Goal: Navigation & Orientation: Find specific page/section

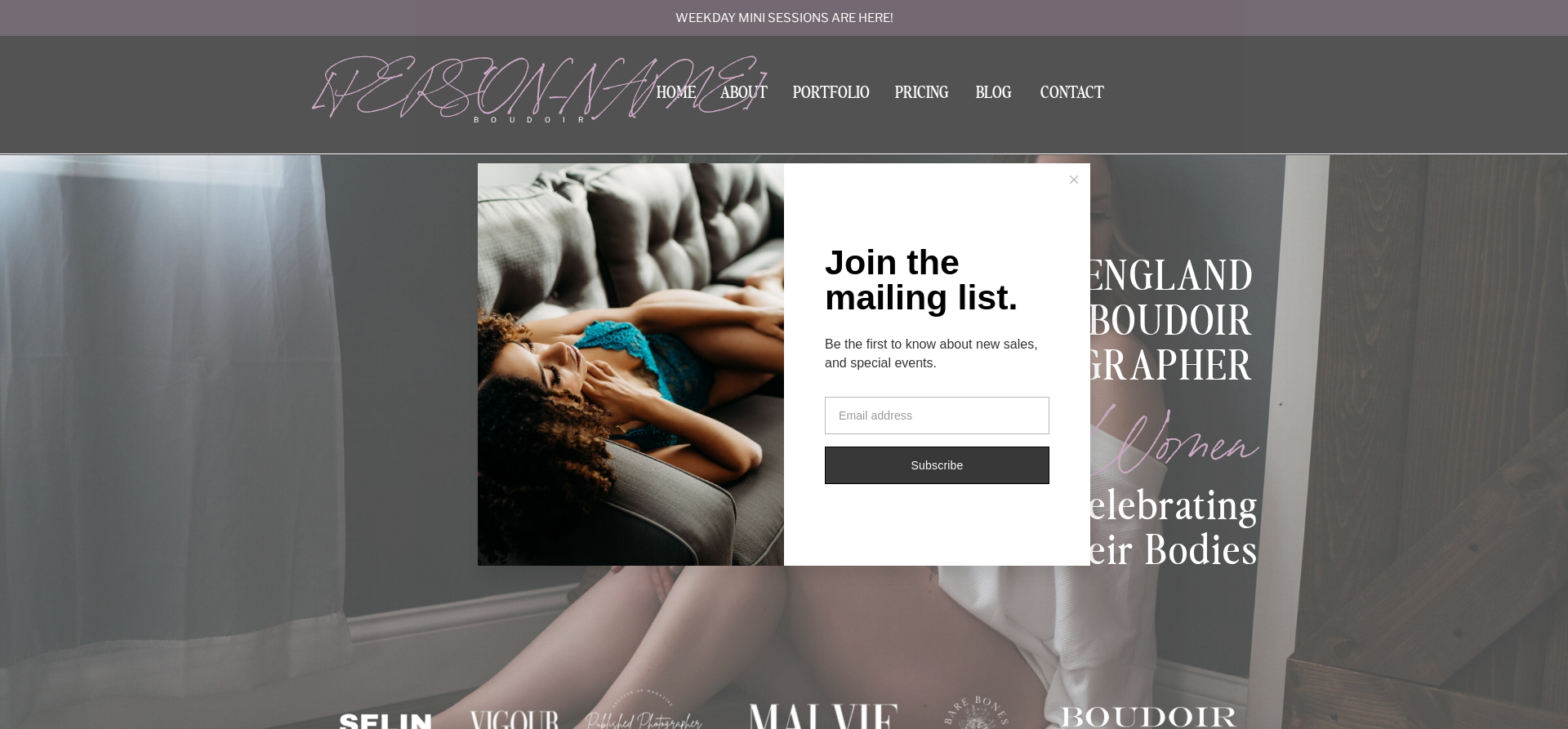
click at [1071, 179] on icon at bounding box center [1073, 179] width 8 height 8
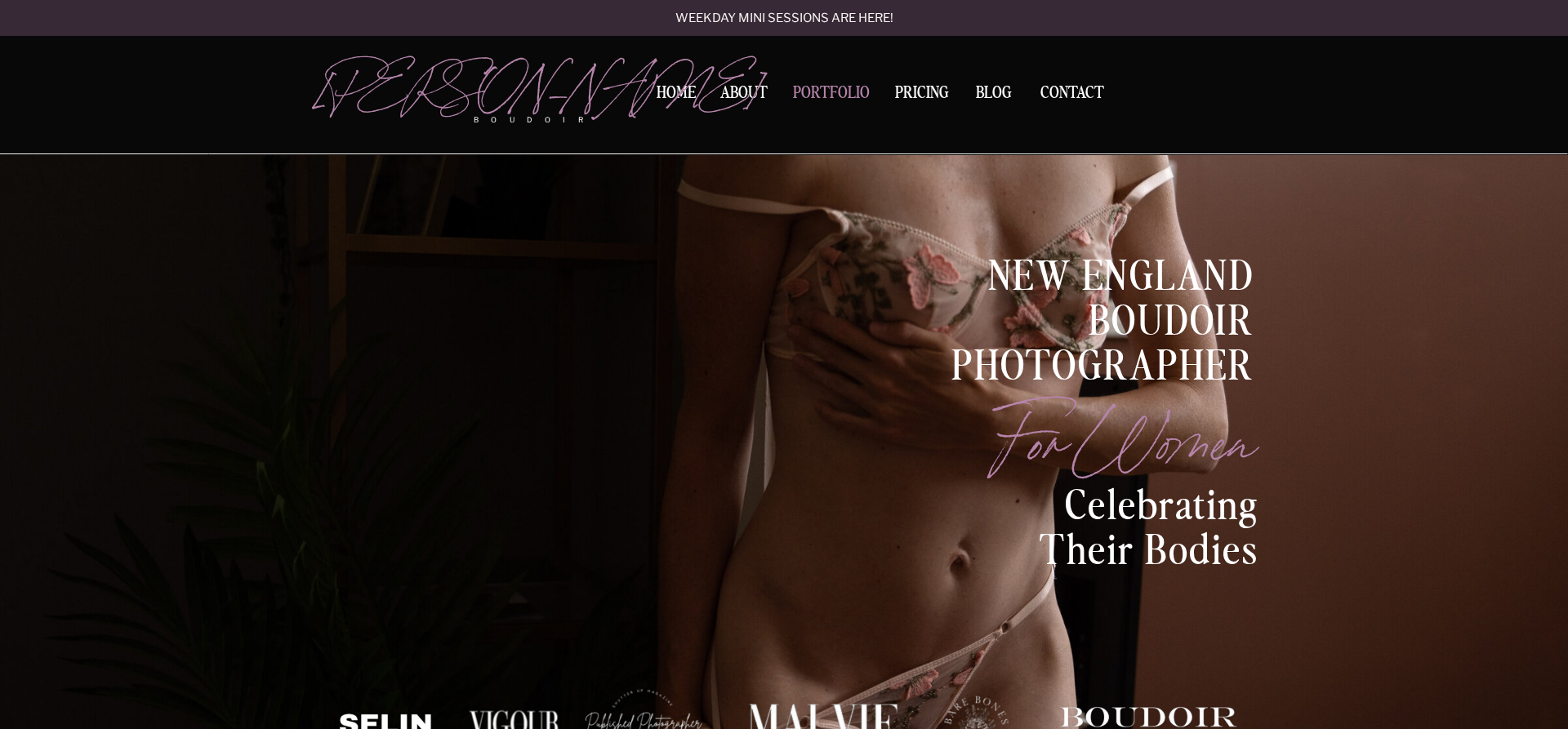
click at [842, 91] on nav "Portfolio" at bounding box center [831, 96] width 89 height 22
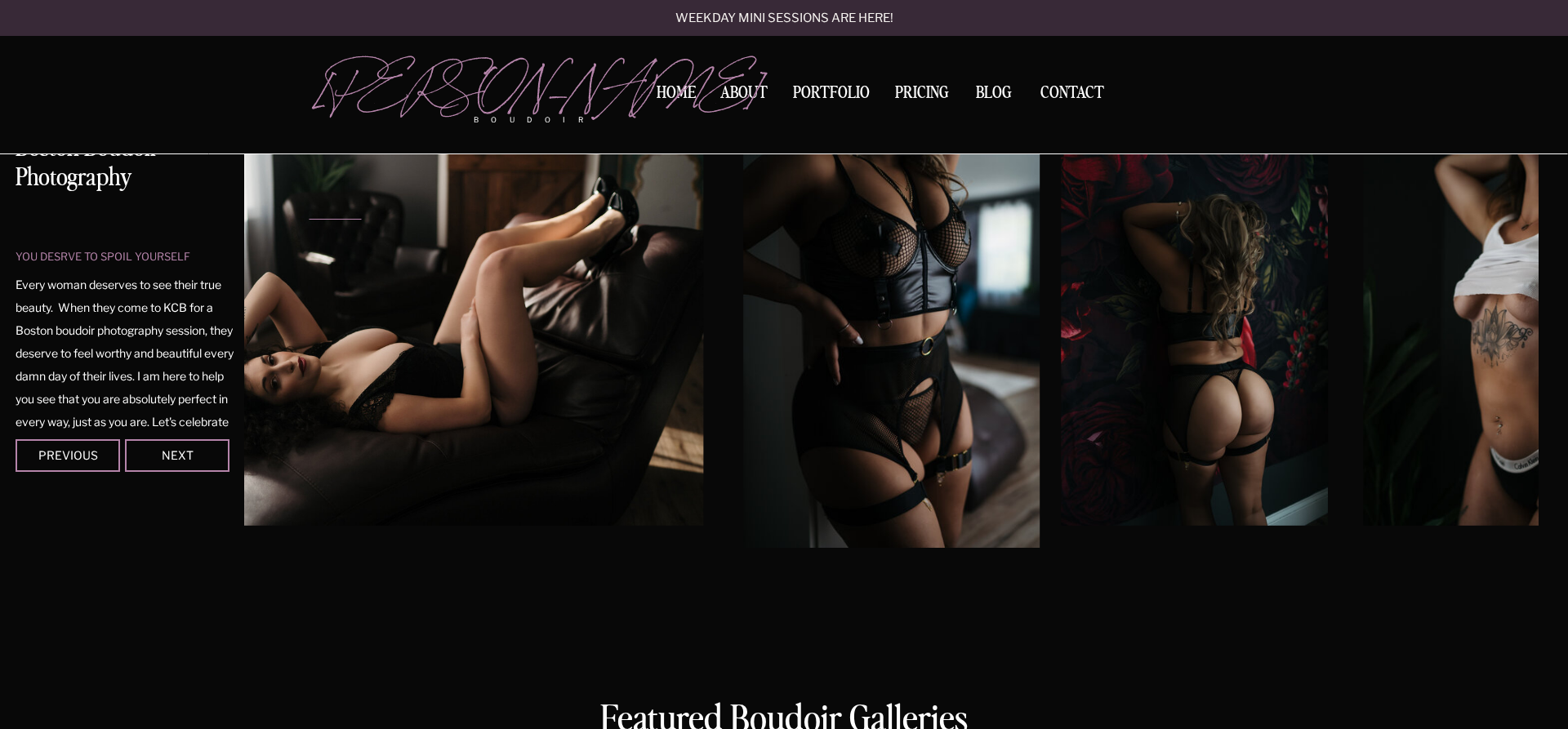
scroll to position [83, 0]
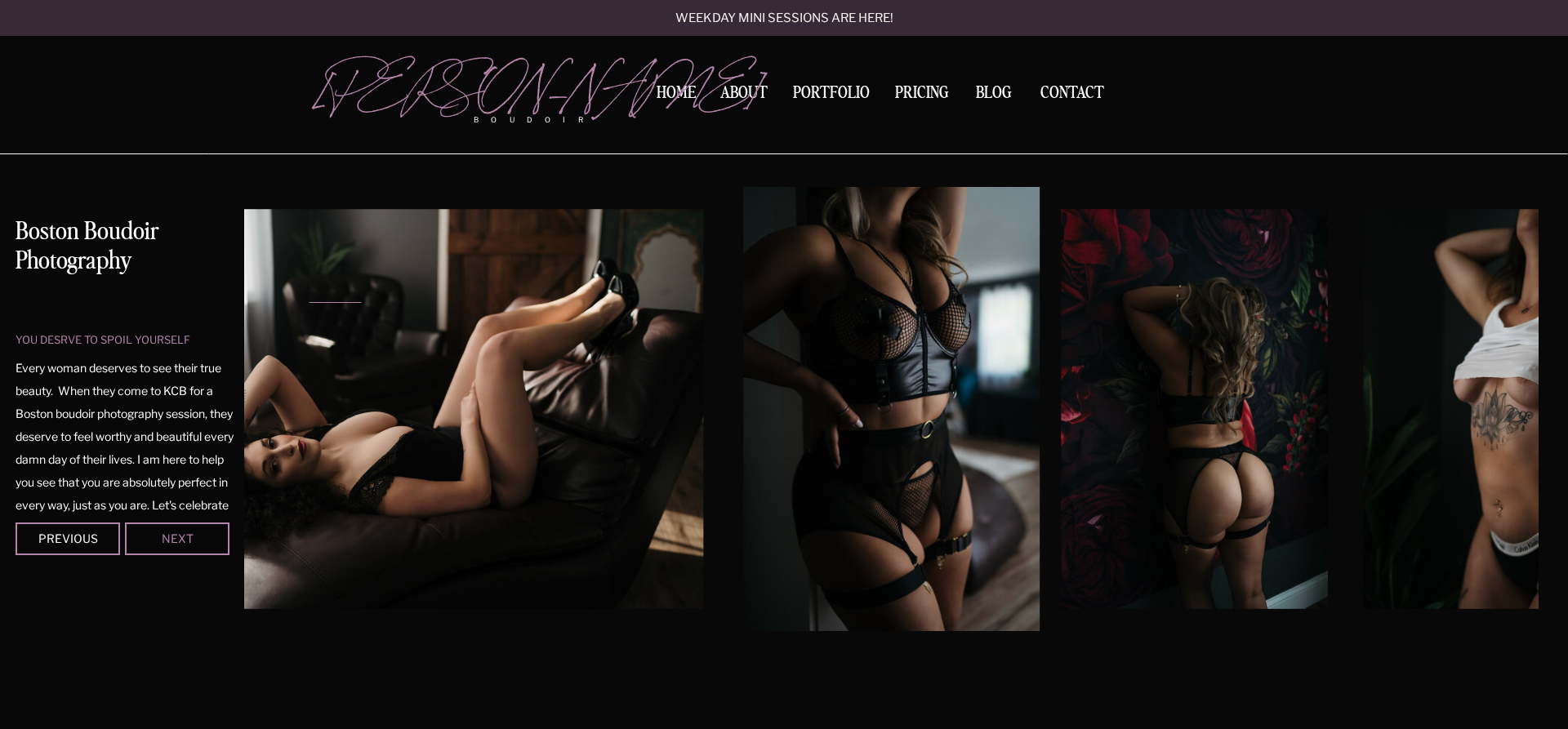
click at [213, 533] on div "Next" at bounding box center [177, 538] width 98 height 10
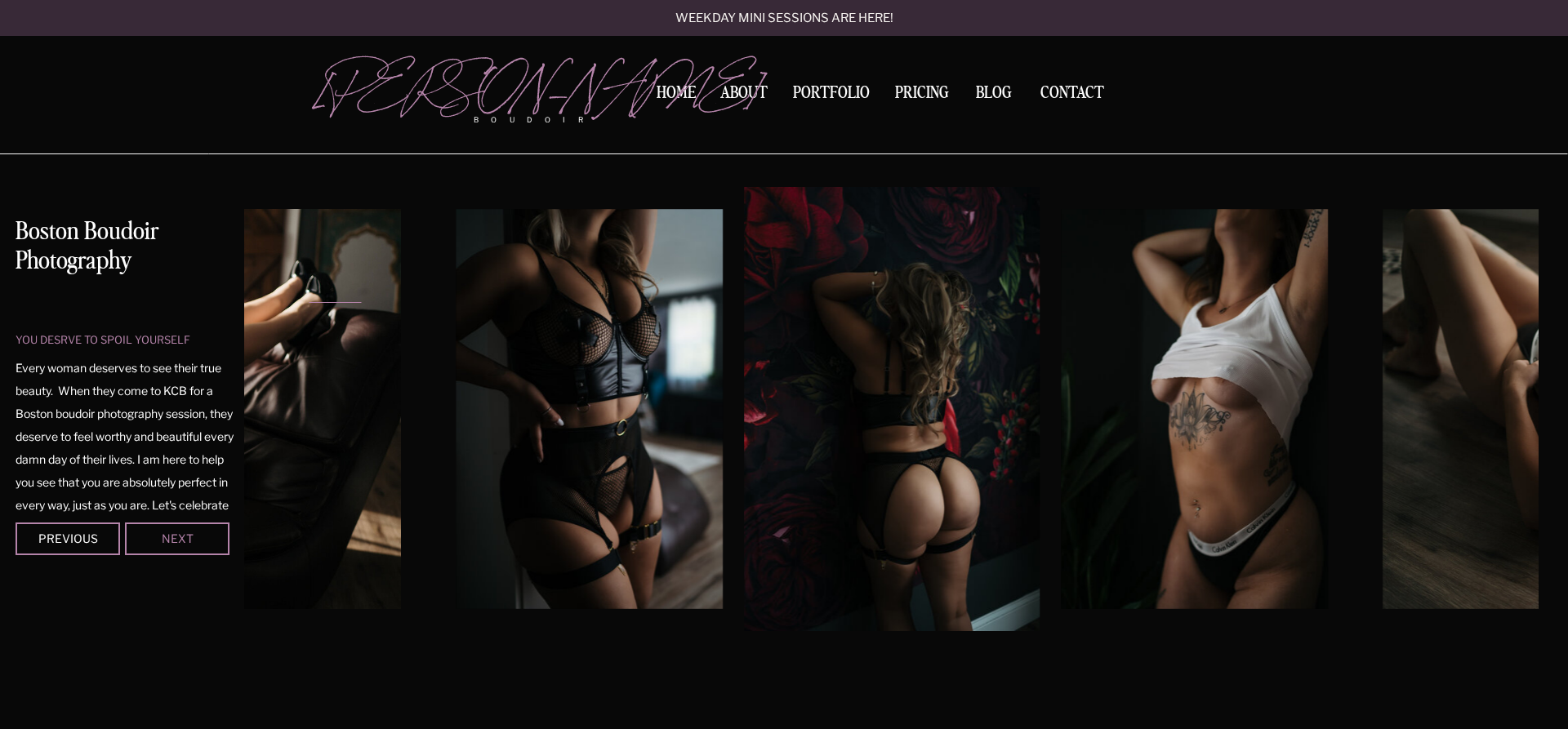
click at [212, 533] on div "Next" at bounding box center [177, 538] width 98 height 10
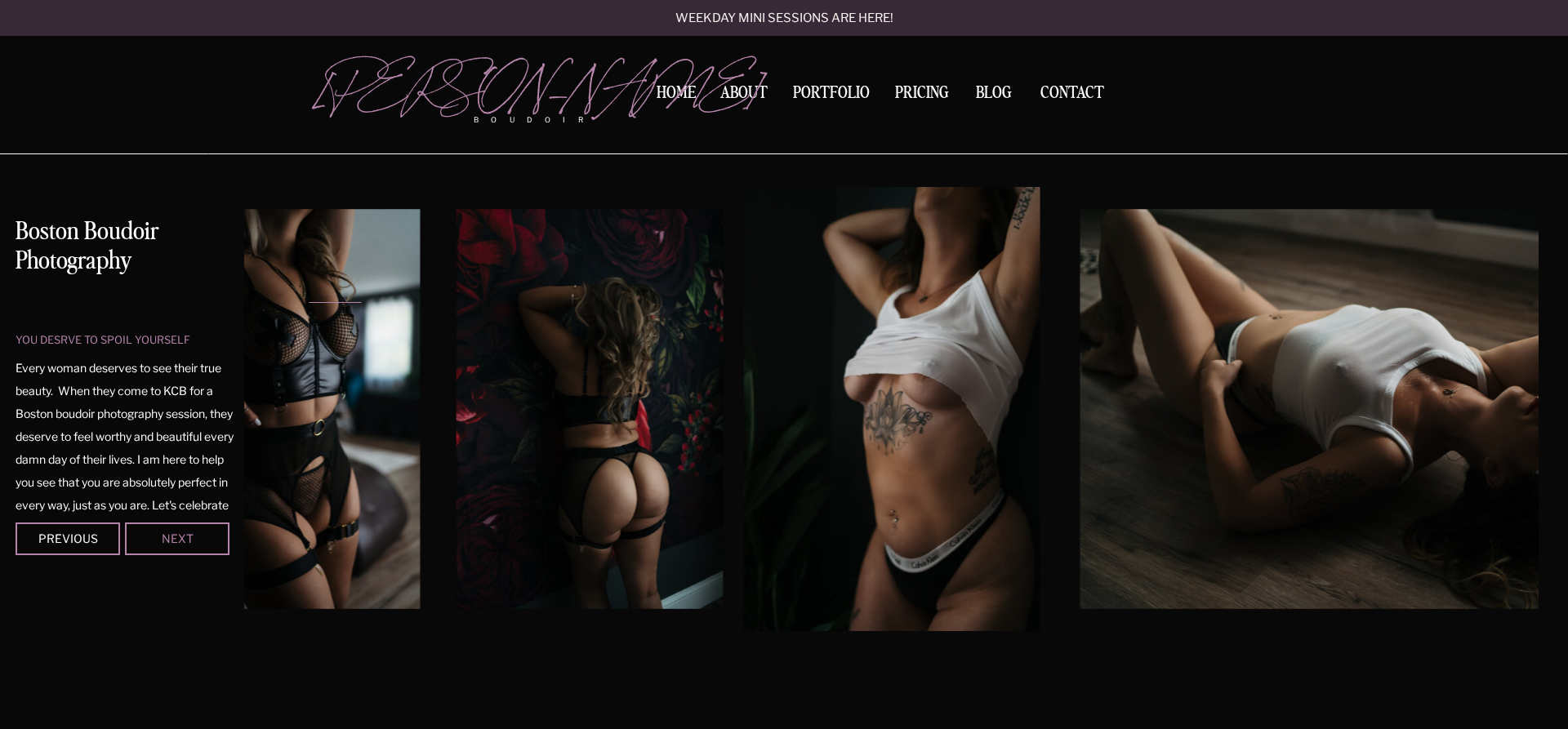
click at [212, 533] on div "Next" at bounding box center [177, 538] width 98 height 10
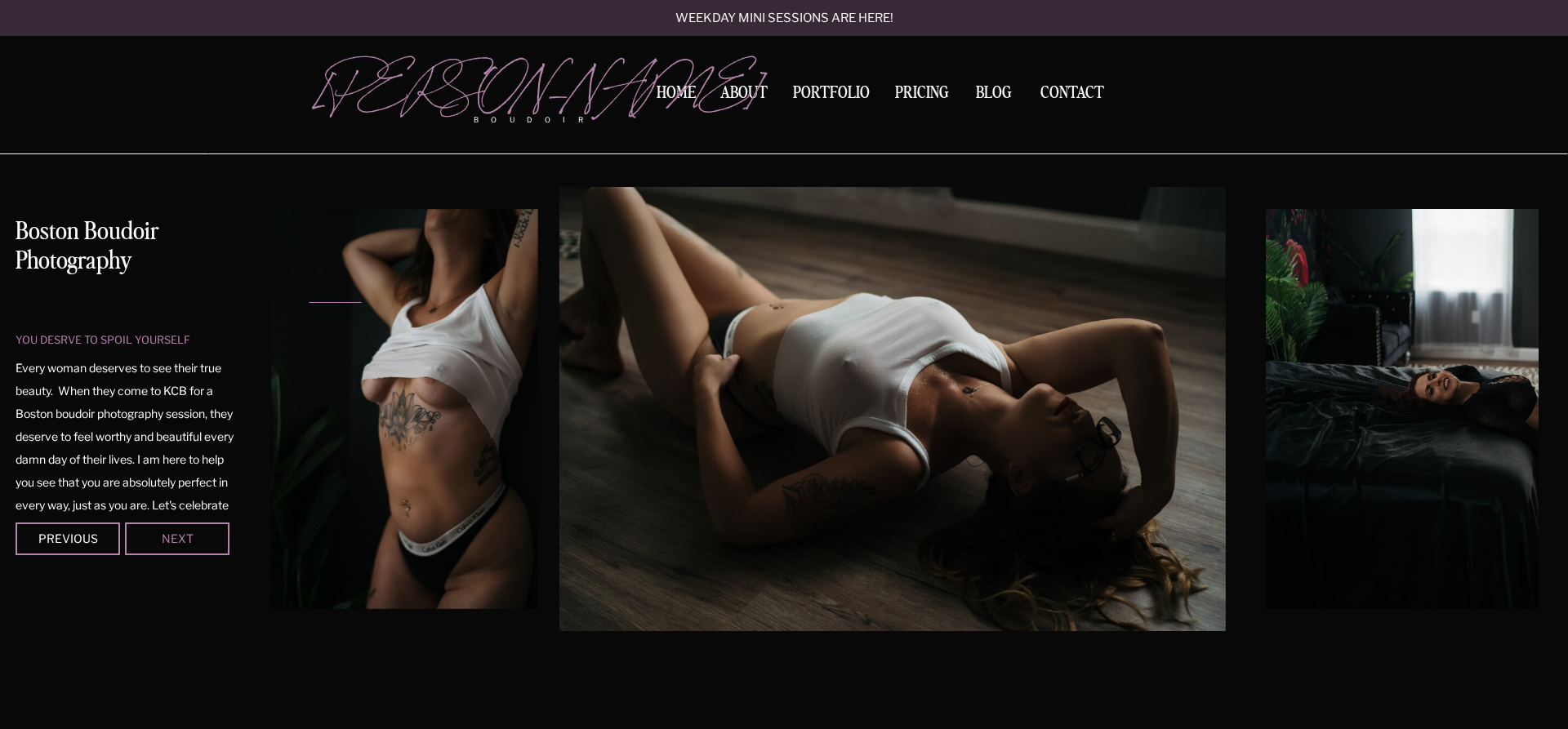
click at [212, 533] on div "Next" at bounding box center [177, 538] width 98 height 10
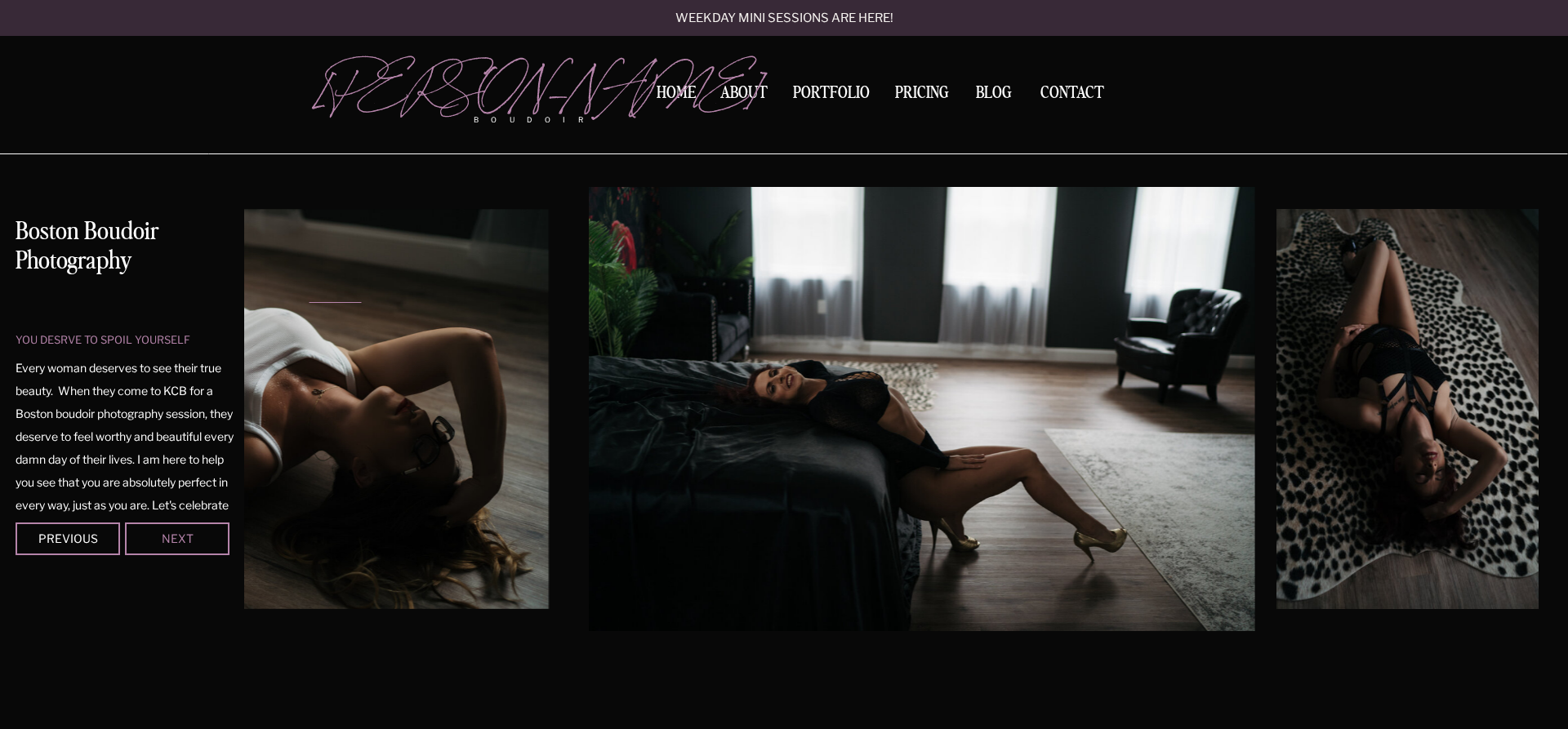
click at [212, 533] on div "Next" at bounding box center [177, 538] width 98 height 10
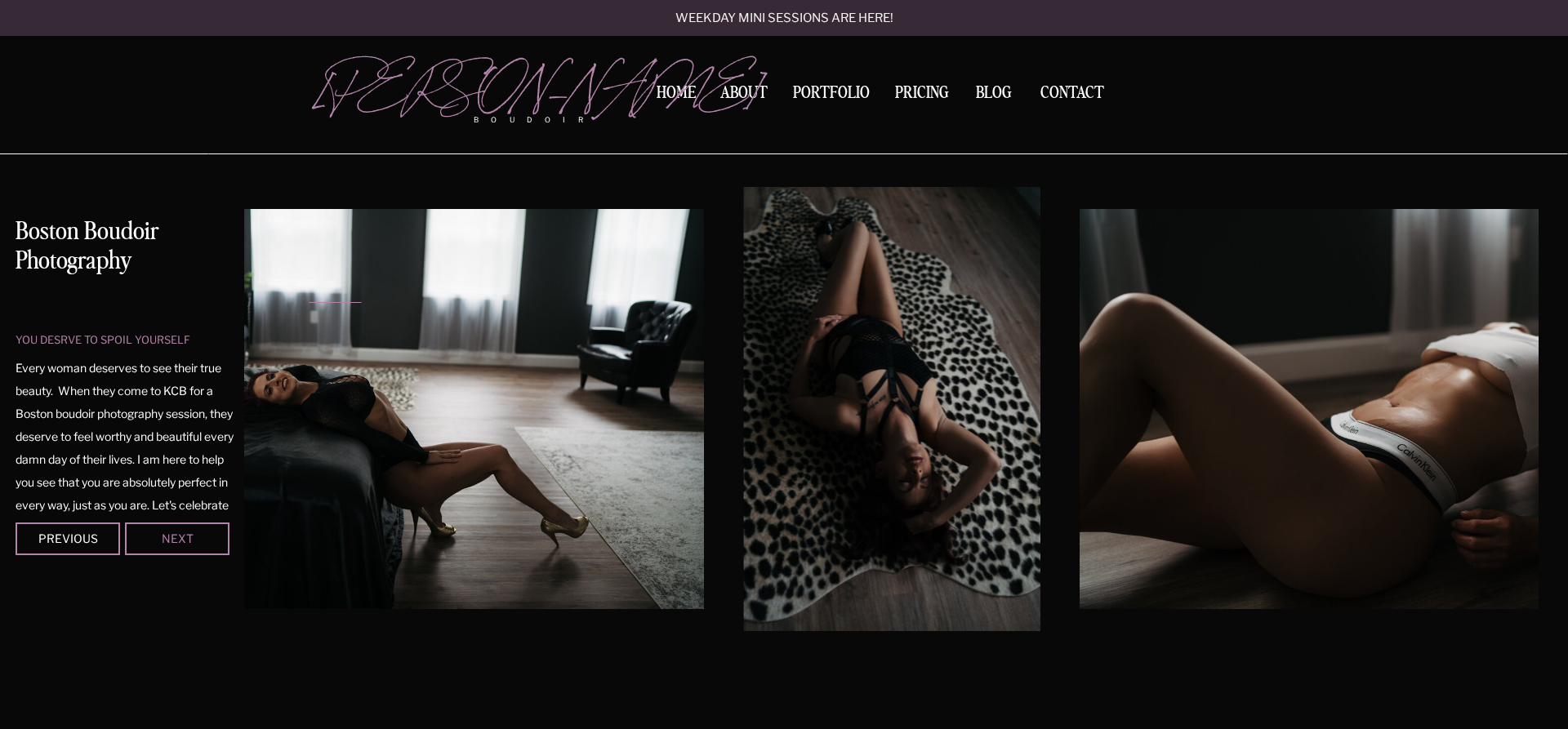
click at [212, 533] on div "Next" at bounding box center [177, 538] width 98 height 10
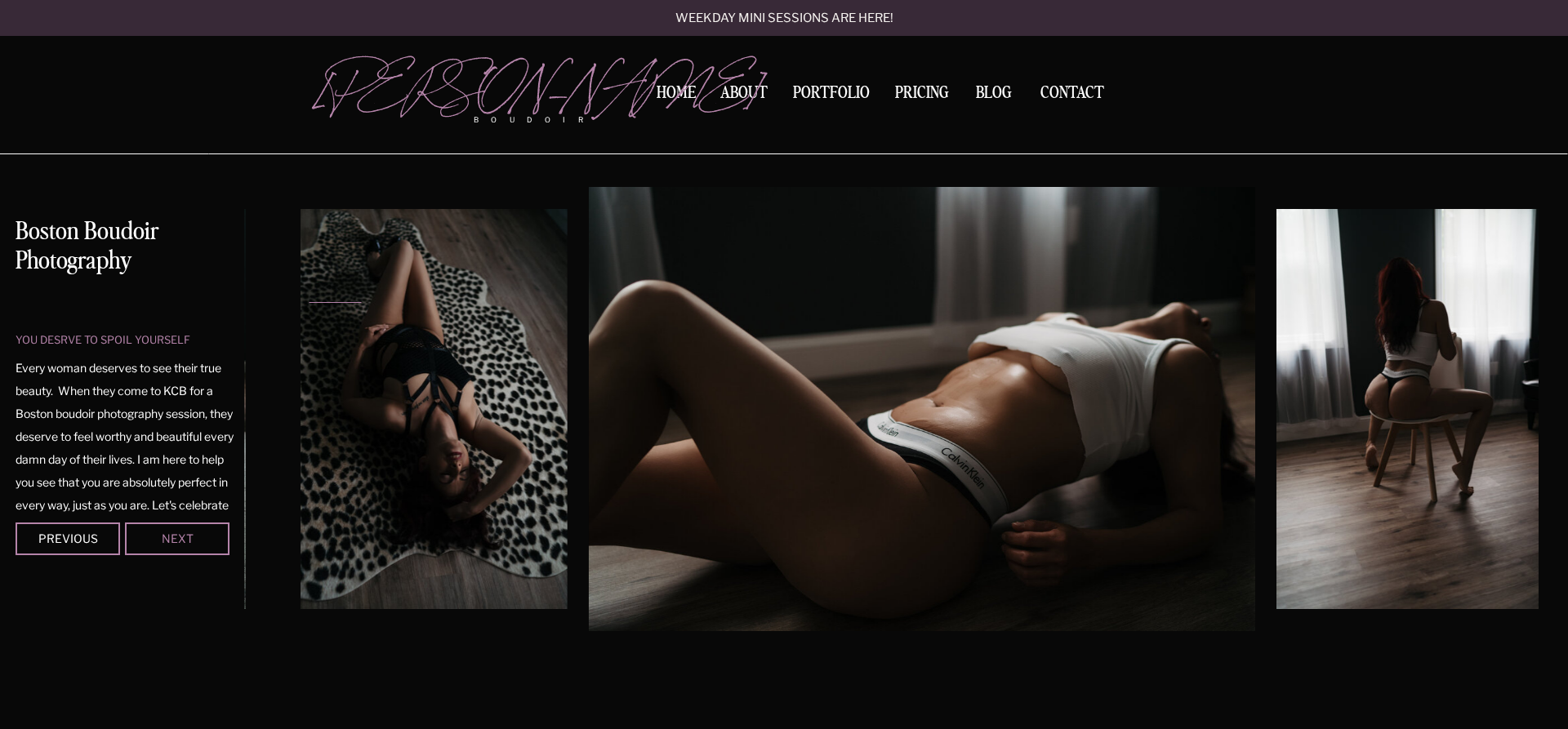
click at [212, 533] on div "Next" at bounding box center [177, 538] width 98 height 10
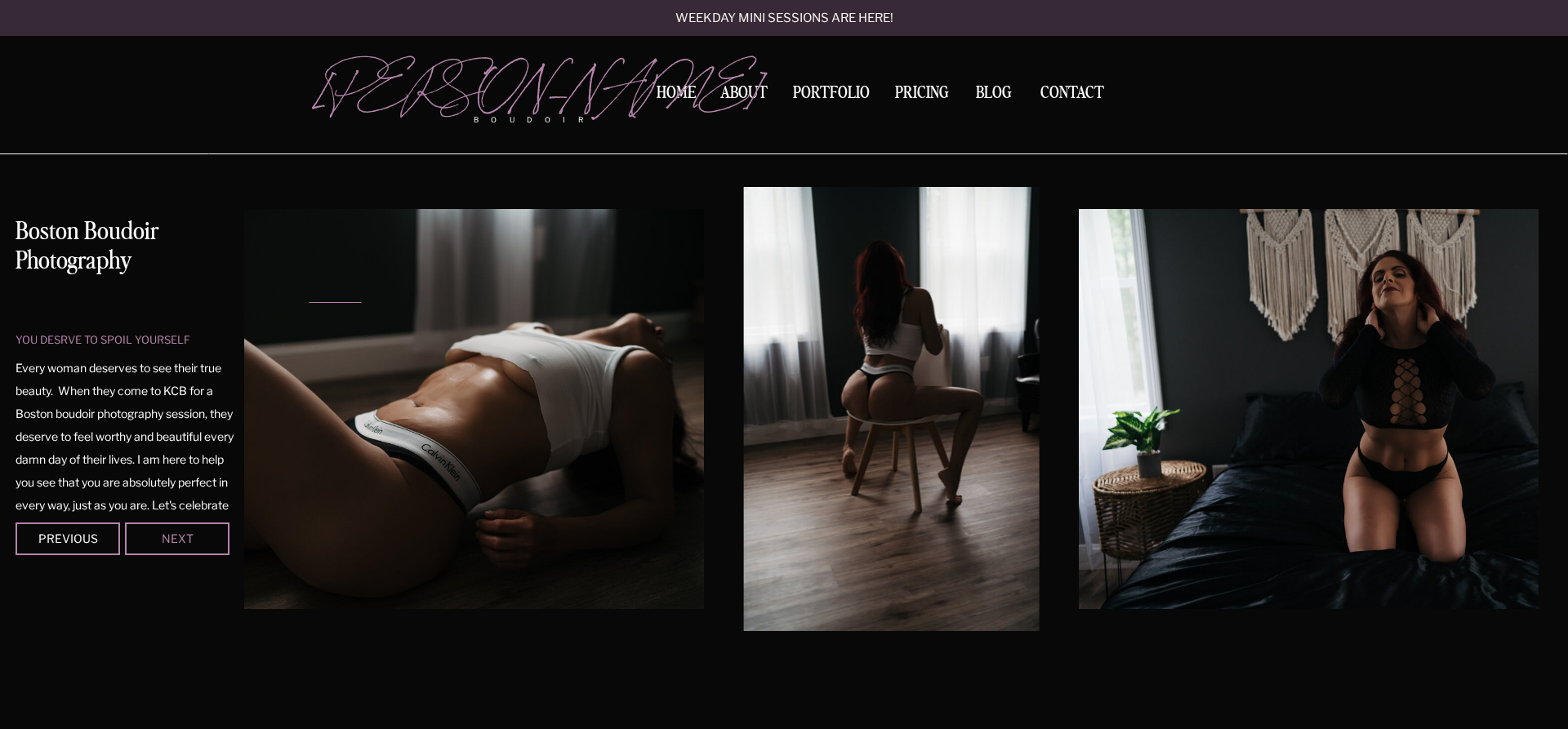
click at [212, 533] on div "Next" at bounding box center [177, 538] width 98 height 10
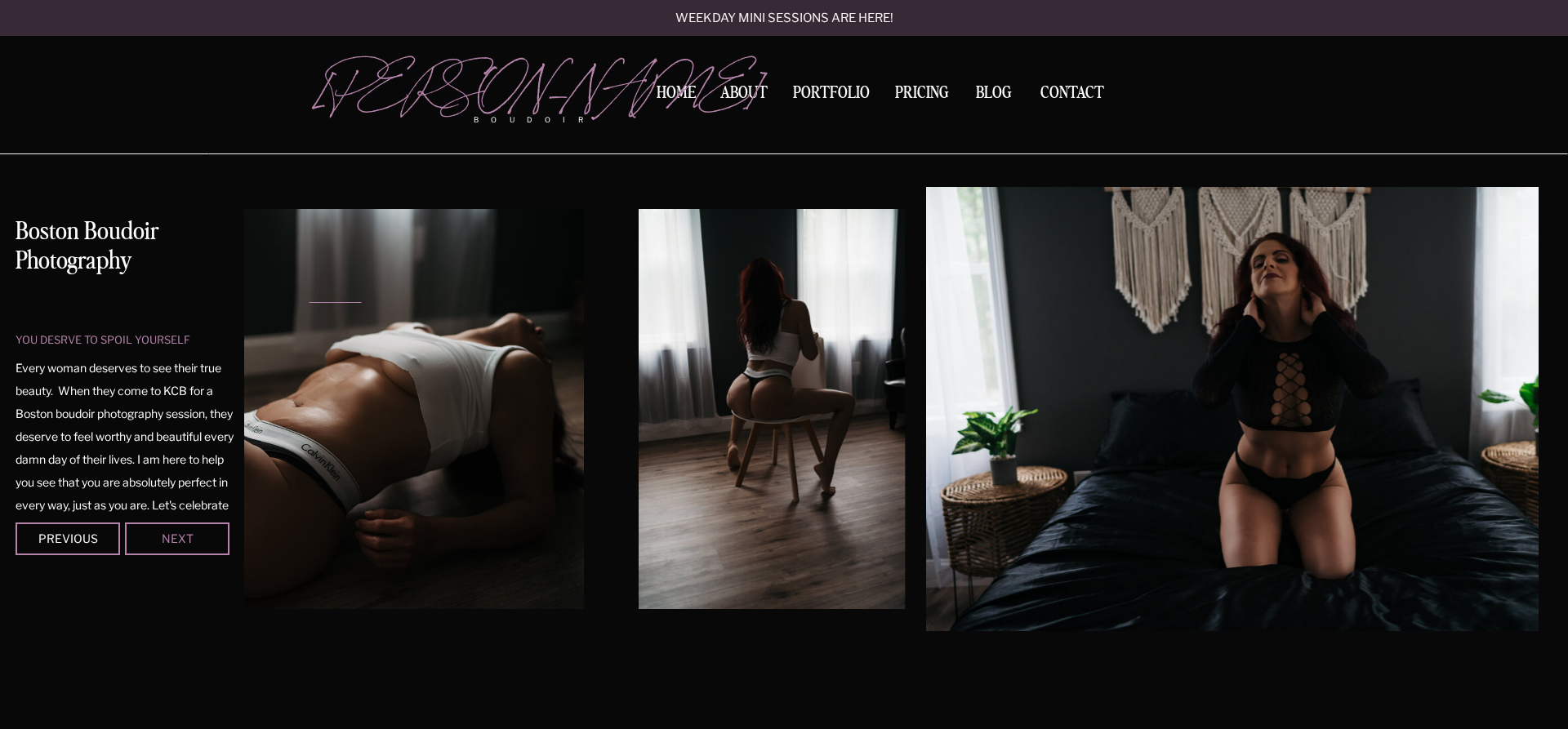
click at [212, 533] on div "Next" at bounding box center [177, 538] width 98 height 10
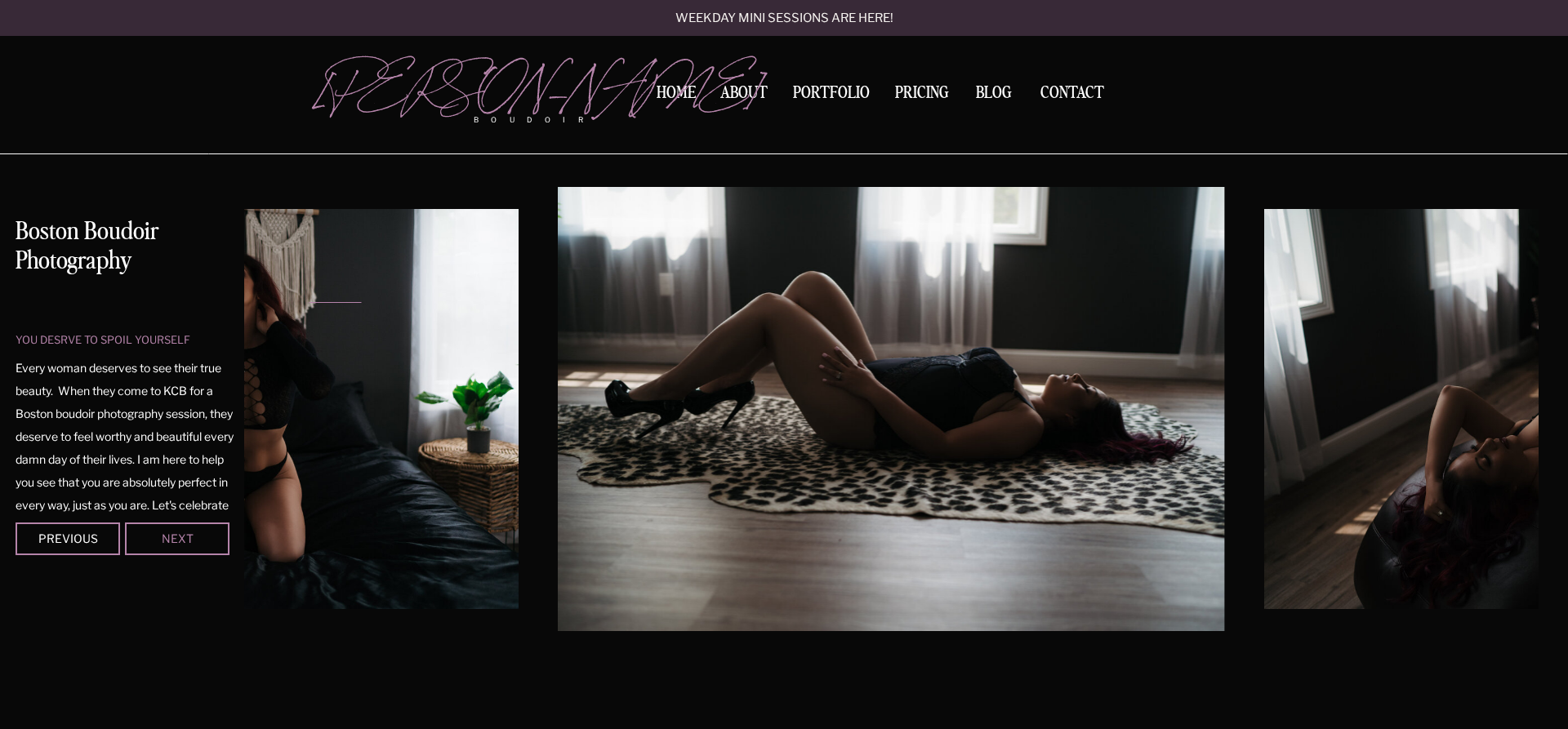
click at [212, 533] on div "Next" at bounding box center [177, 538] width 98 height 10
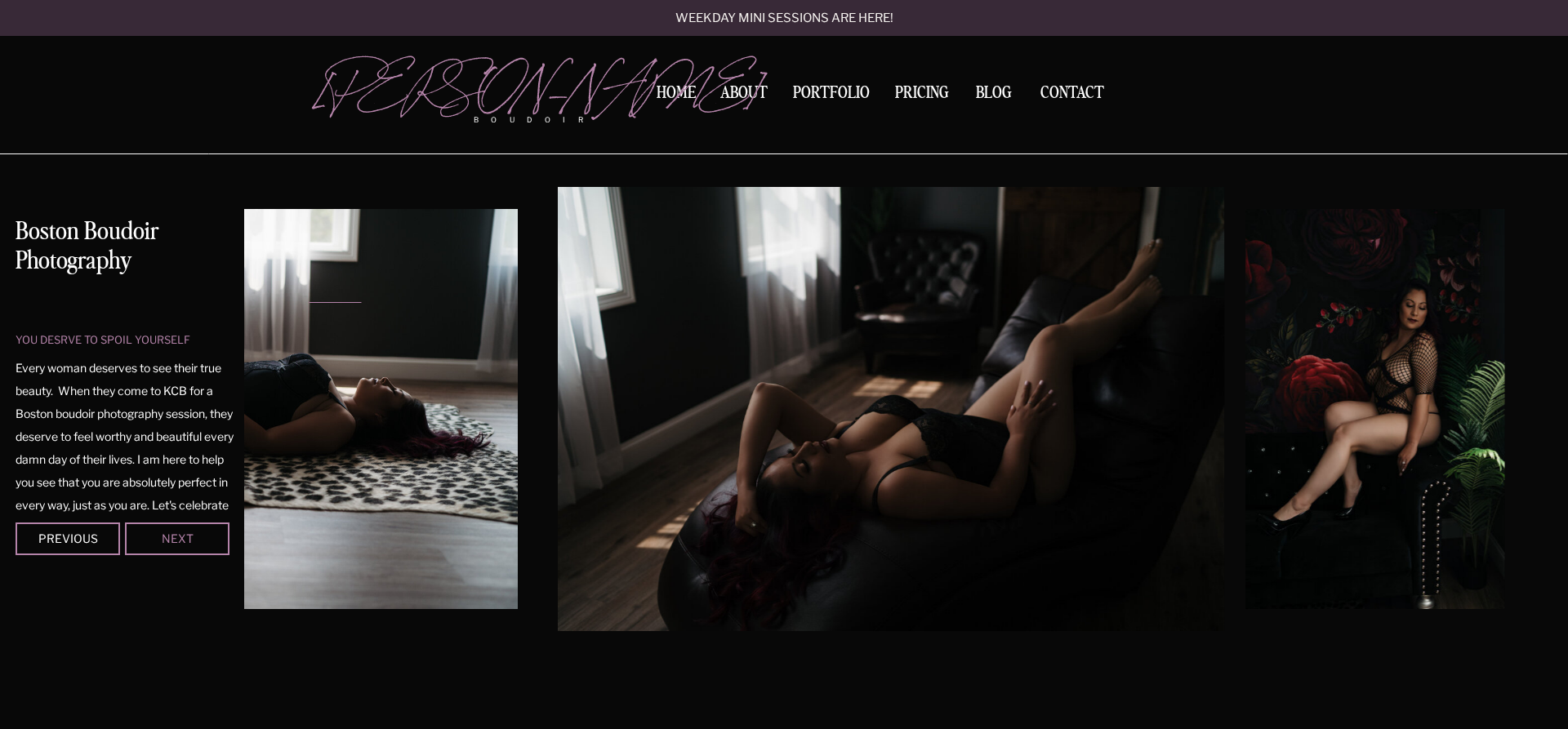
click at [212, 533] on div "Next" at bounding box center [177, 538] width 98 height 10
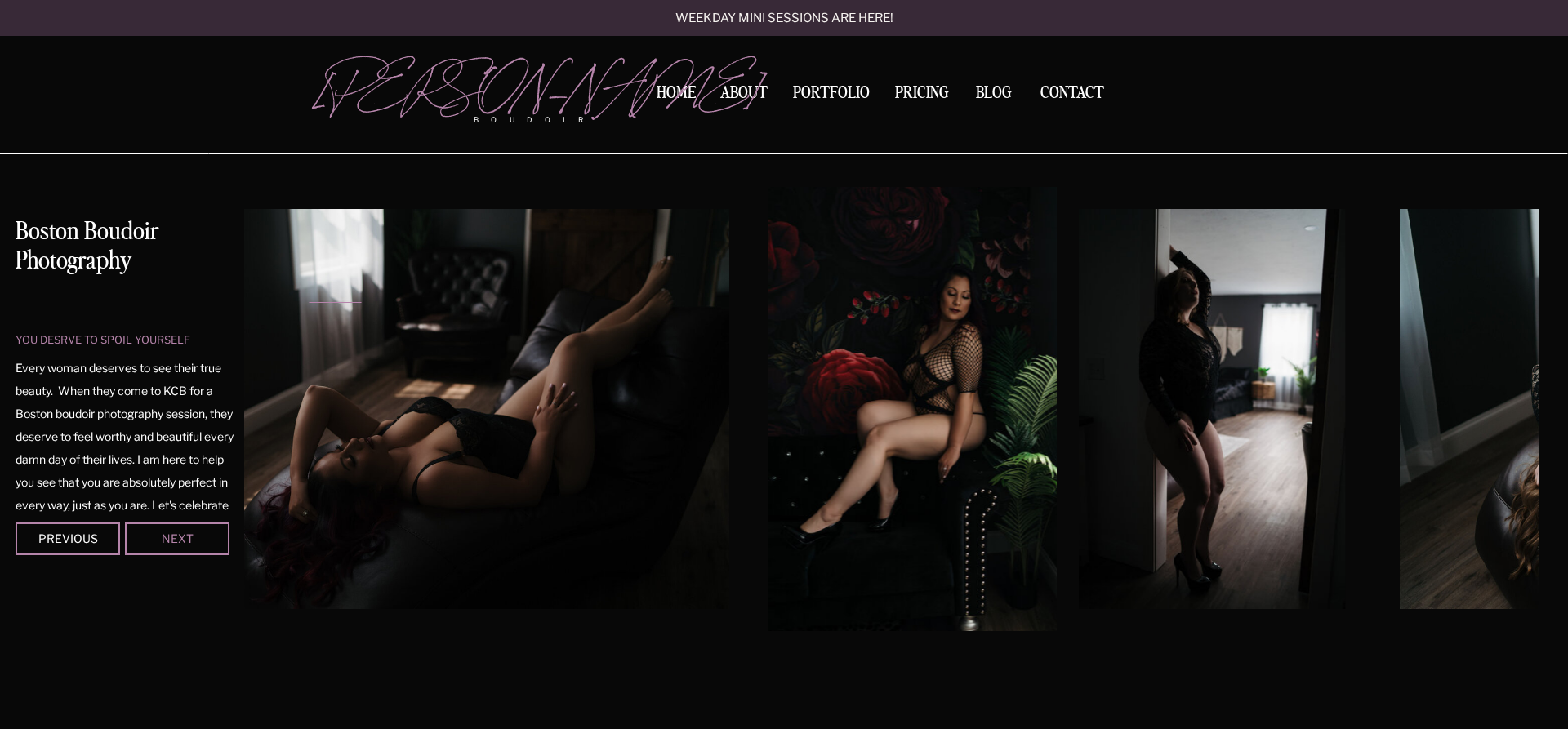
click at [212, 533] on div "Next" at bounding box center [177, 538] width 98 height 10
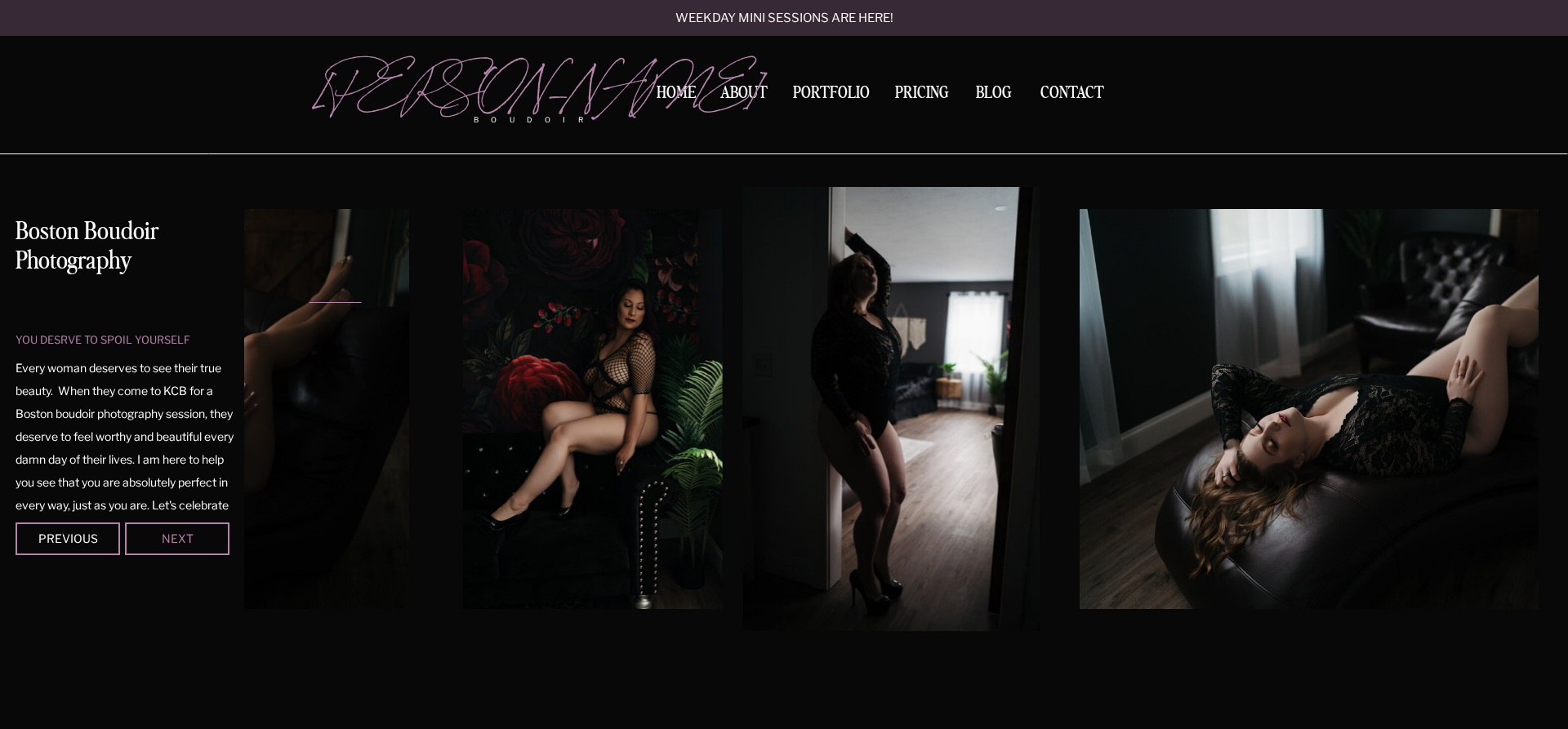
click at [212, 533] on div "Next" at bounding box center [177, 538] width 98 height 10
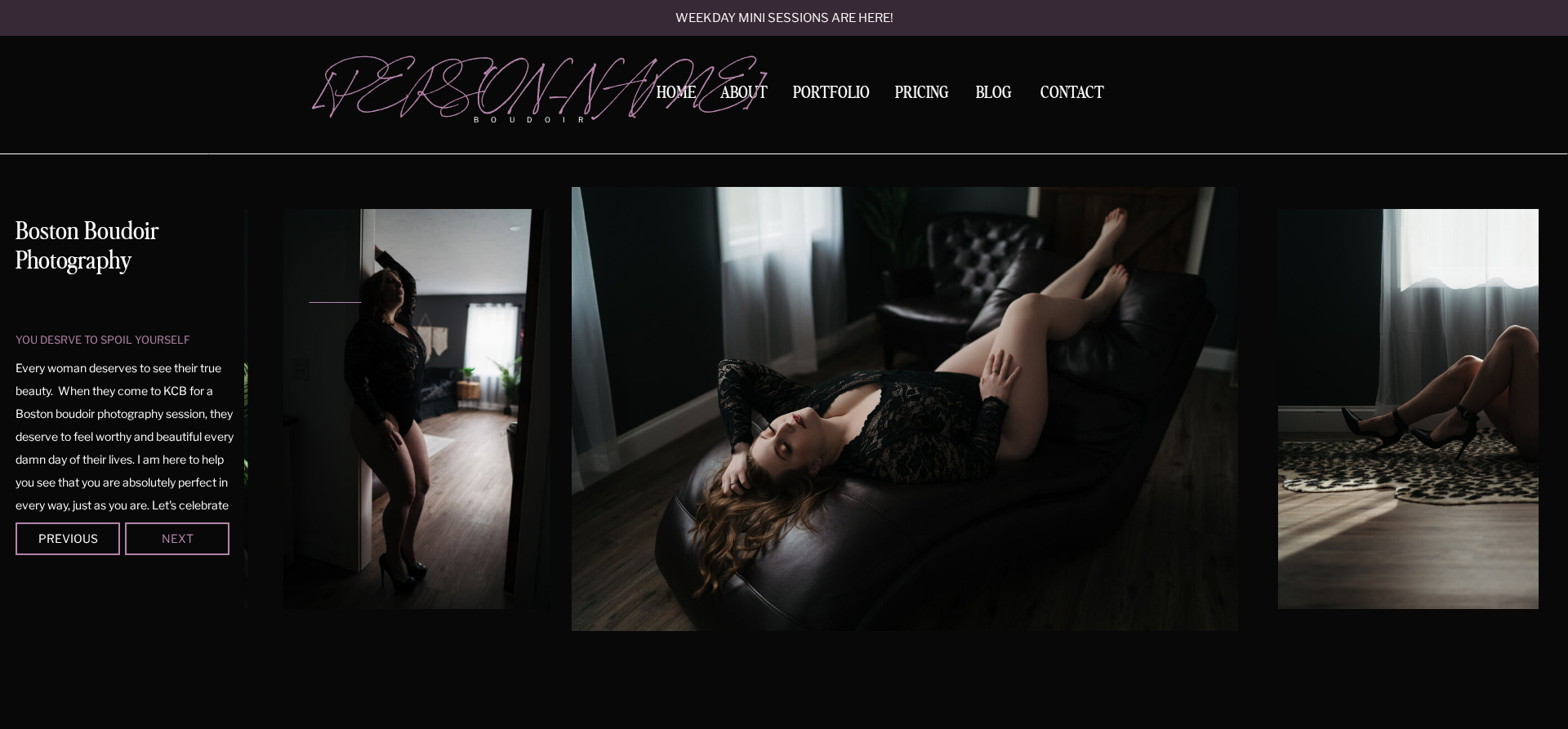
click at [212, 533] on div "Next" at bounding box center [177, 538] width 98 height 10
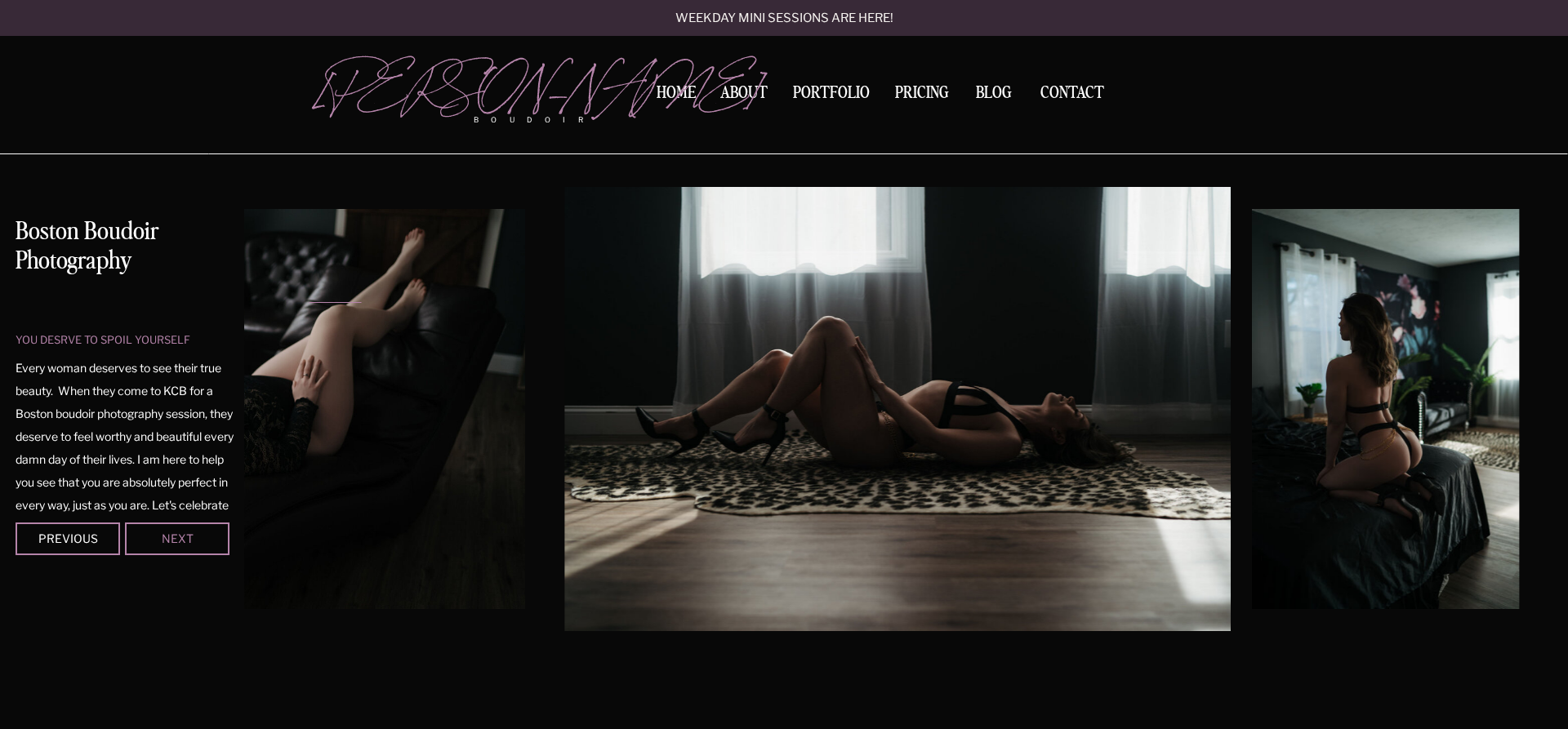
click at [212, 533] on div "Next" at bounding box center [177, 538] width 98 height 10
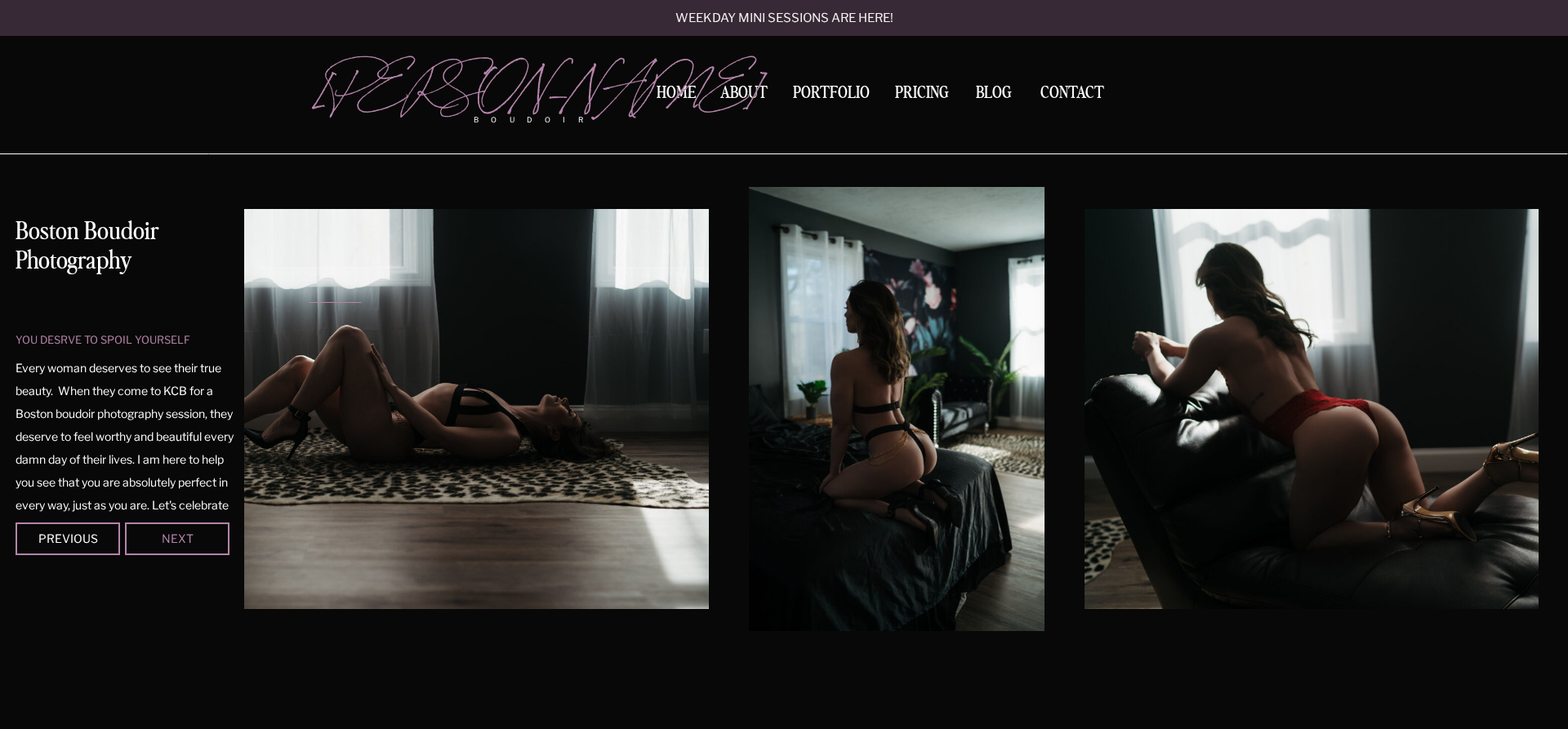
click at [212, 533] on div "Next" at bounding box center [177, 538] width 98 height 10
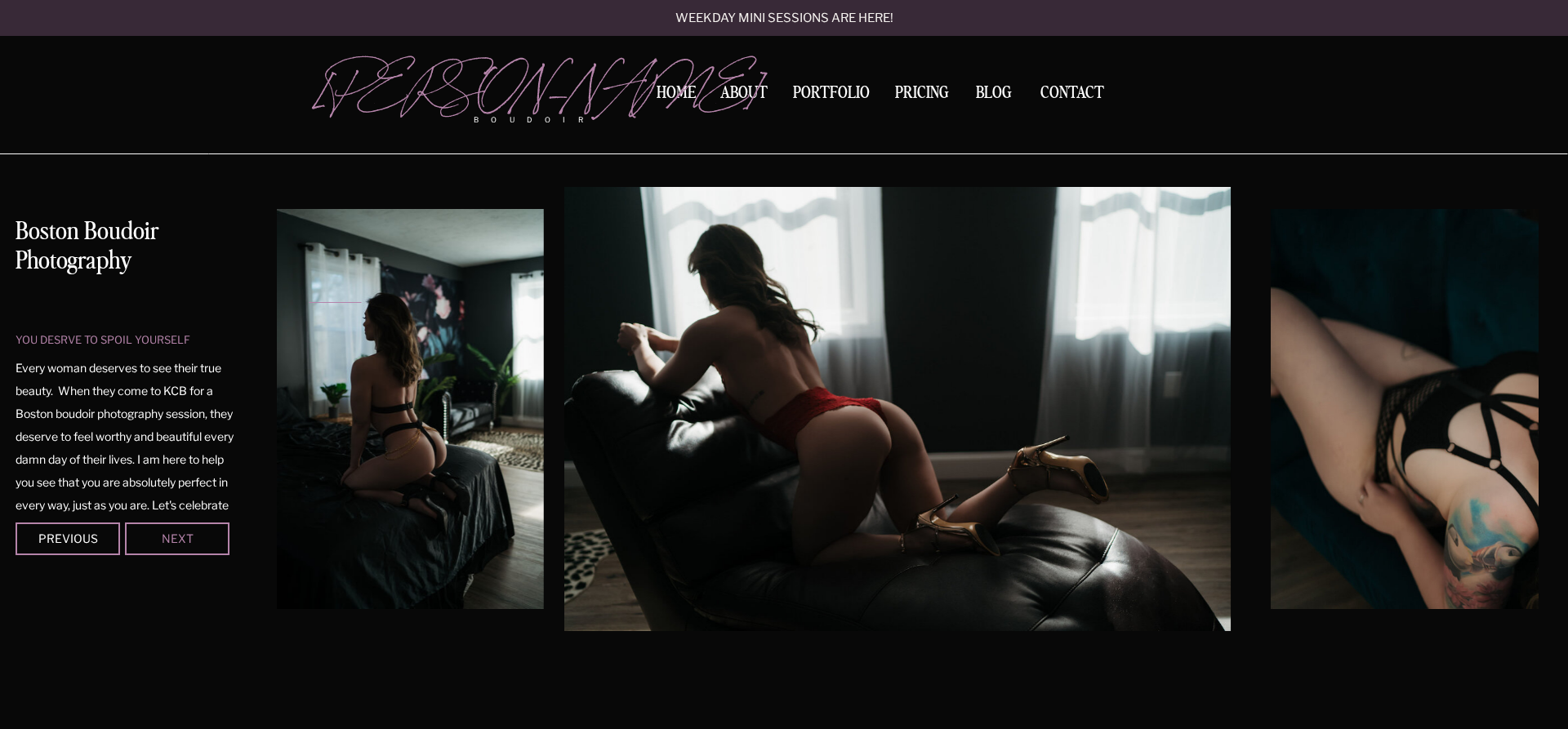
click at [212, 533] on div "Next" at bounding box center [177, 538] width 98 height 10
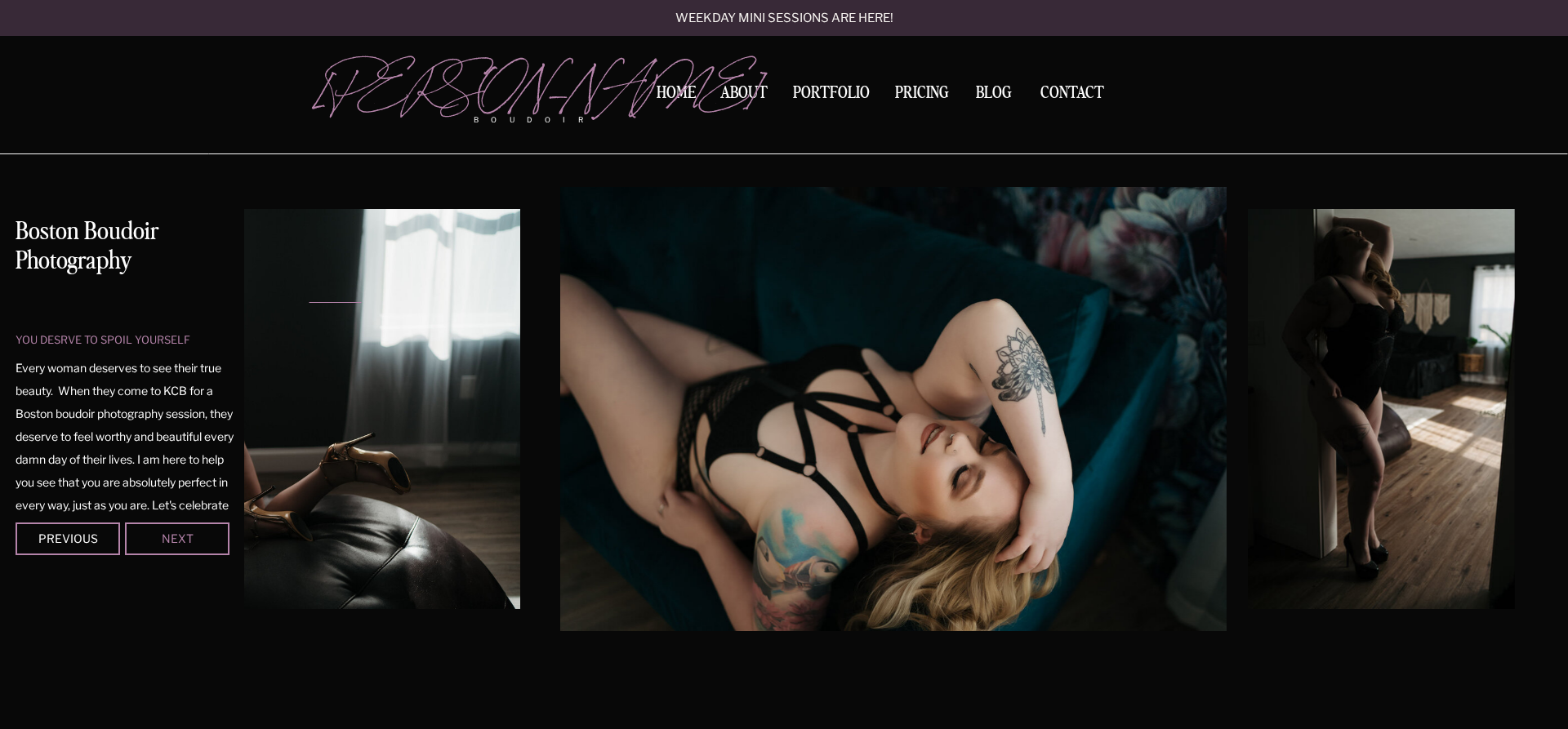
click at [212, 533] on div "Next" at bounding box center [177, 538] width 98 height 10
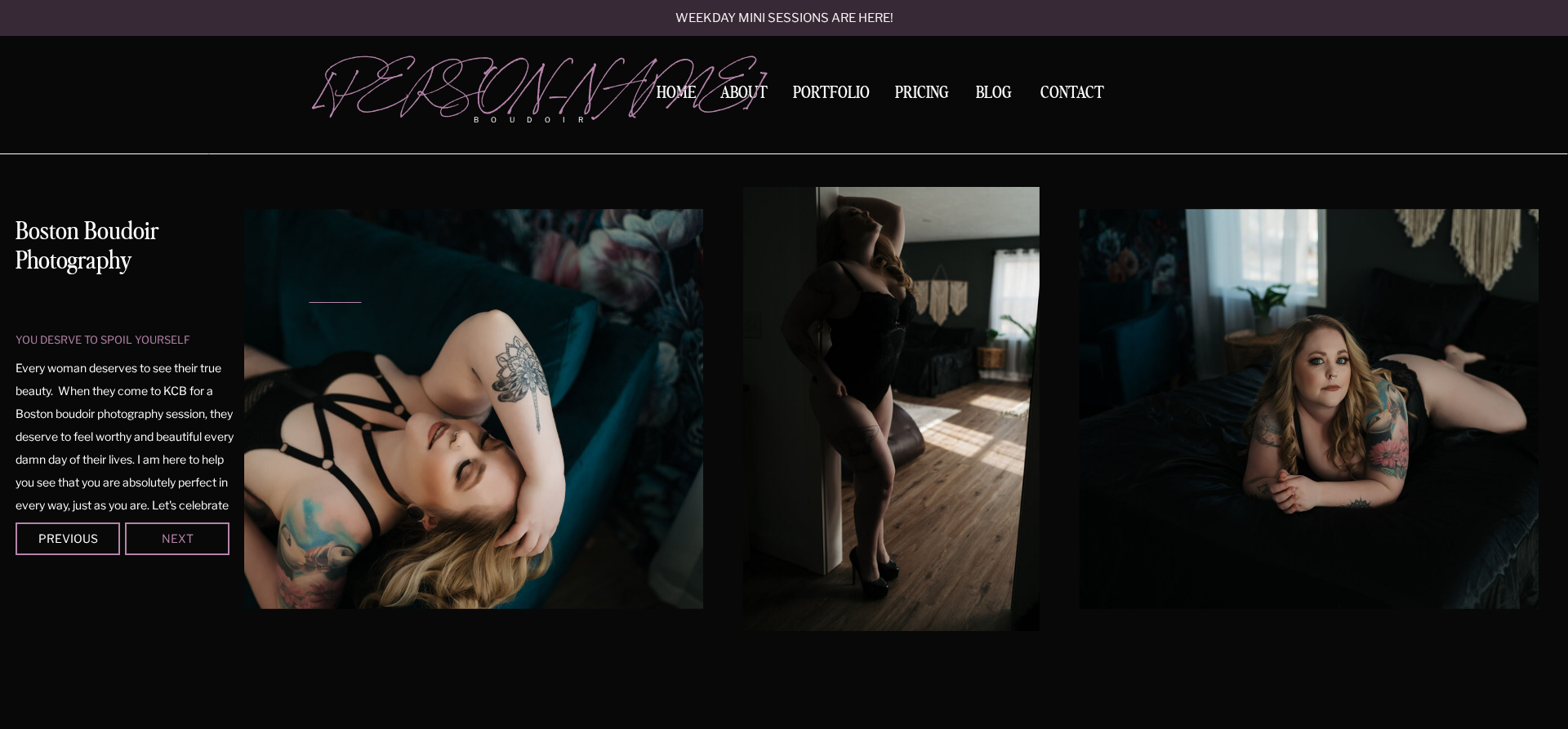
click at [212, 533] on div "Next" at bounding box center [177, 538] width 98 height 10
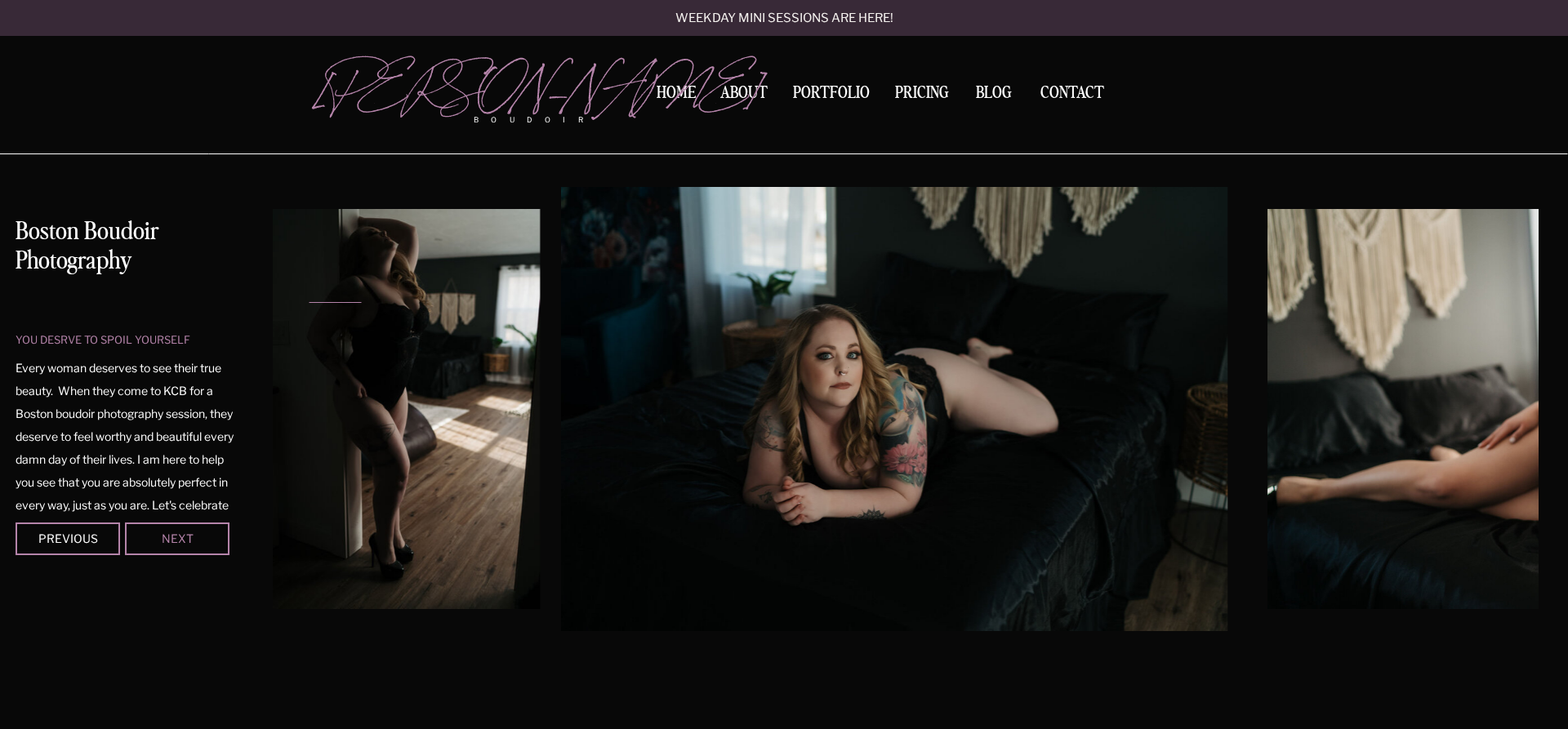
click at [212, 533] on div "Next" at bounding box center [177, 538] width 98 height 10
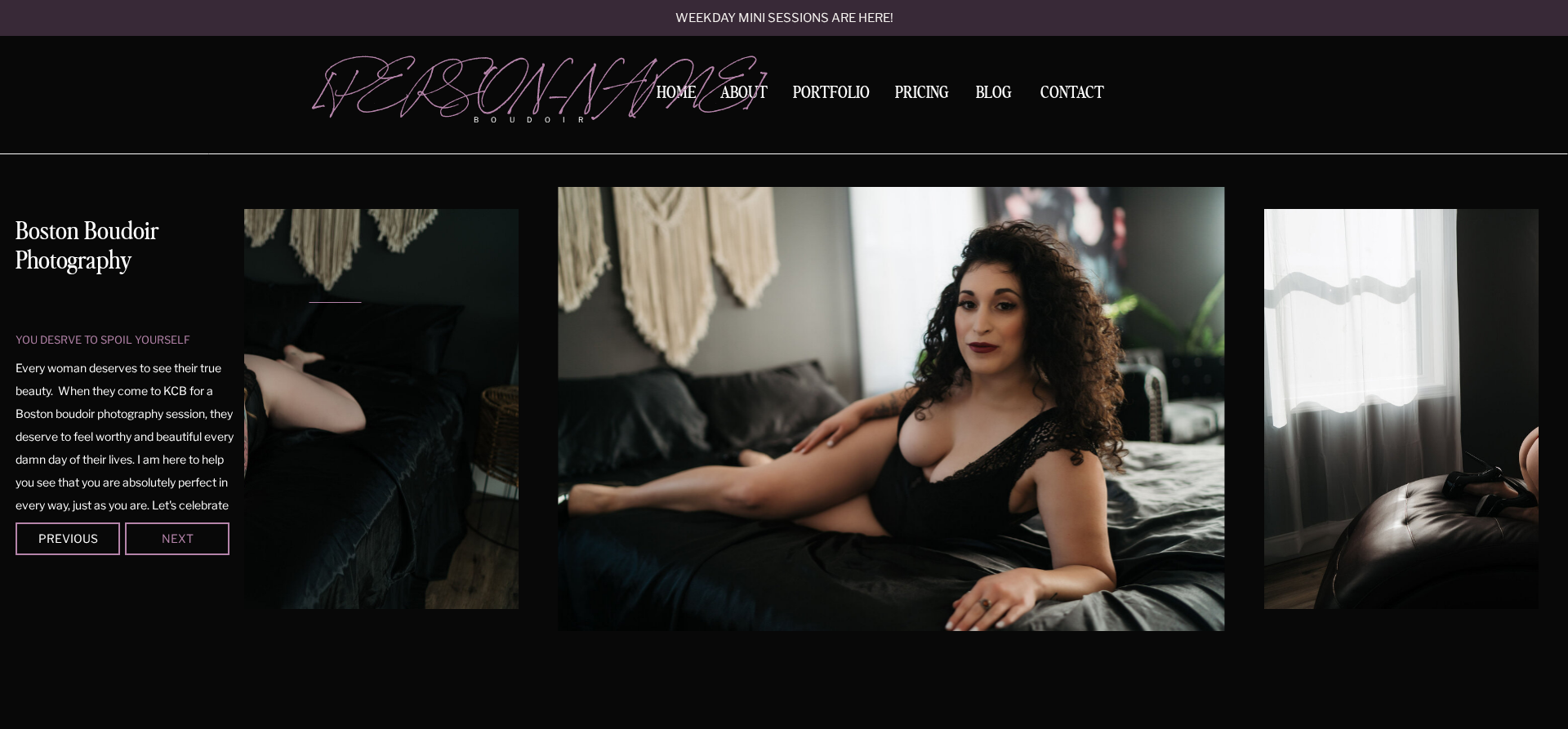
click at [212, 533] on div "Next" at bounding box center [177, 538] width 98 height 10
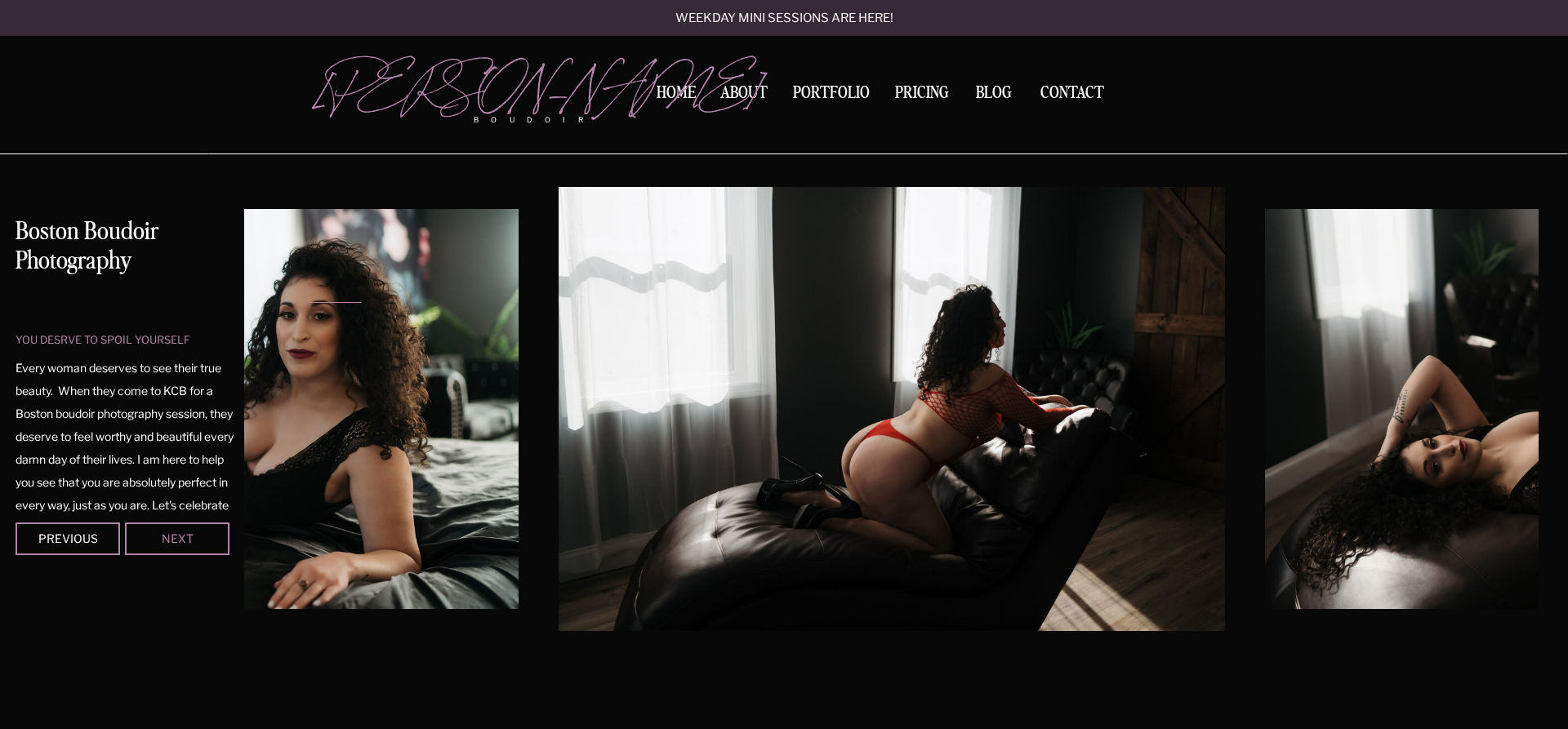
click at [212, 533] on div "Next" at bounding box center [177, 538] width 98 height 10
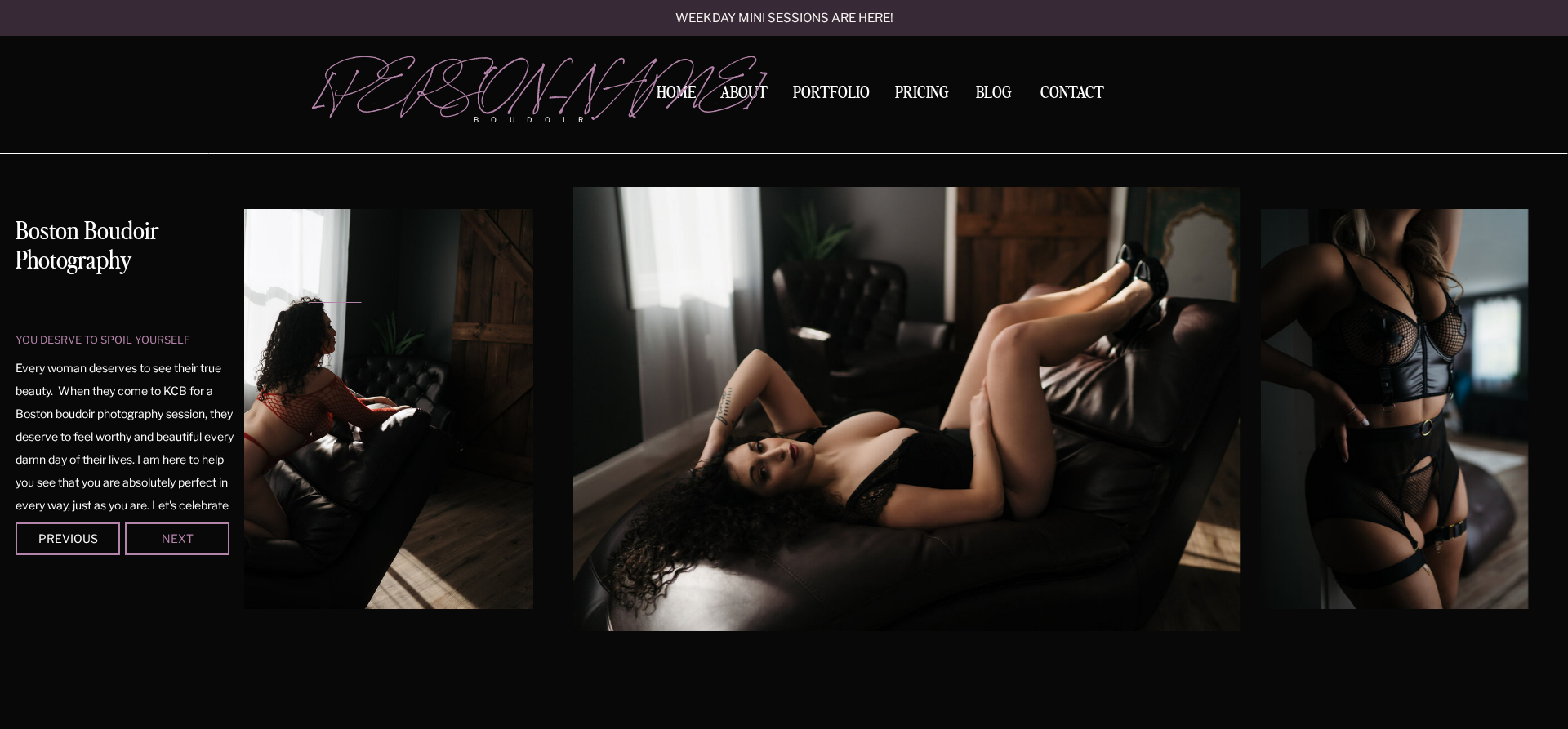
click at [212, 533] on div "Next" at bounding box center [177, 538] width 98 height 10
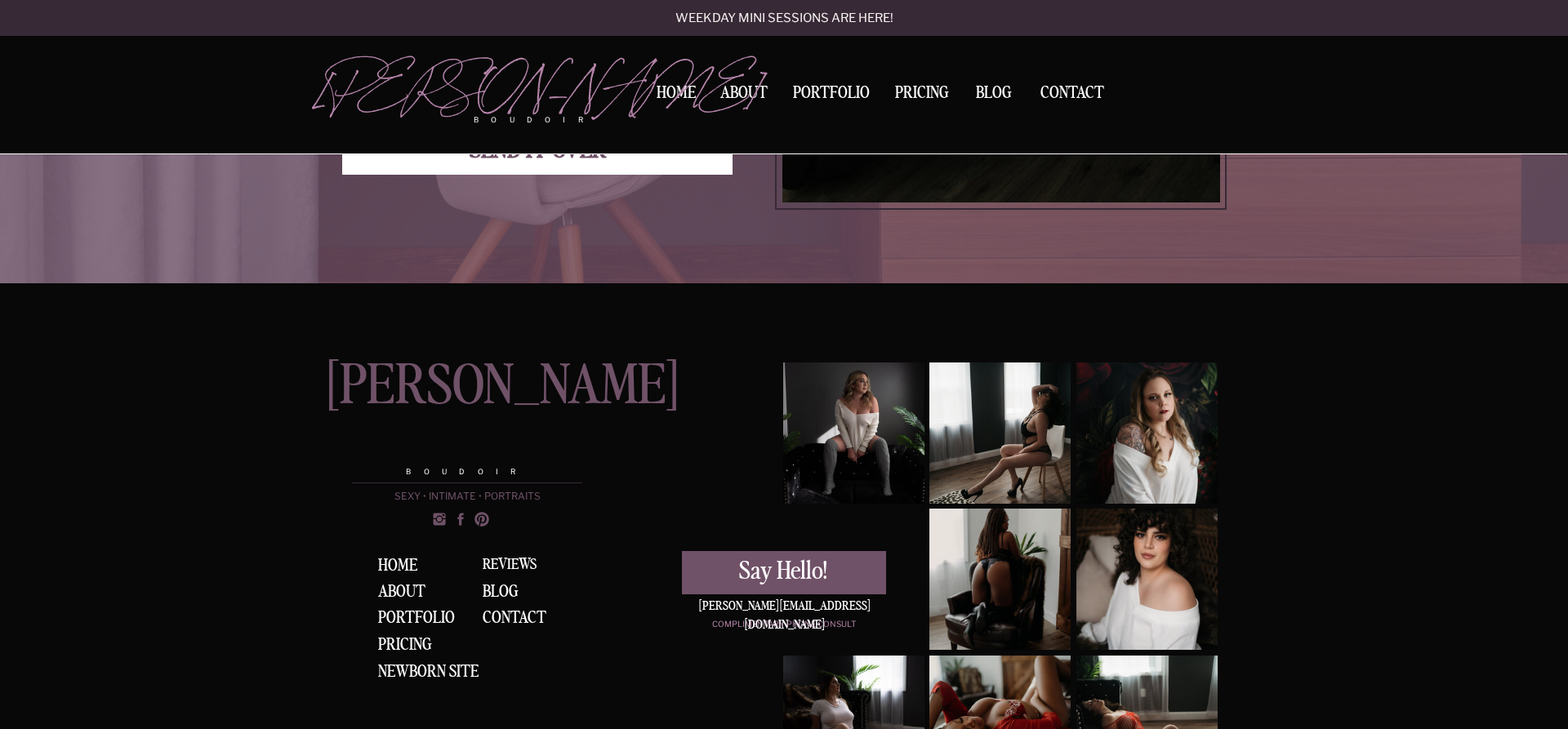
scroll to position [2684, 0]
